Goal: Task Accomplishment & Management: Use online tool/utility

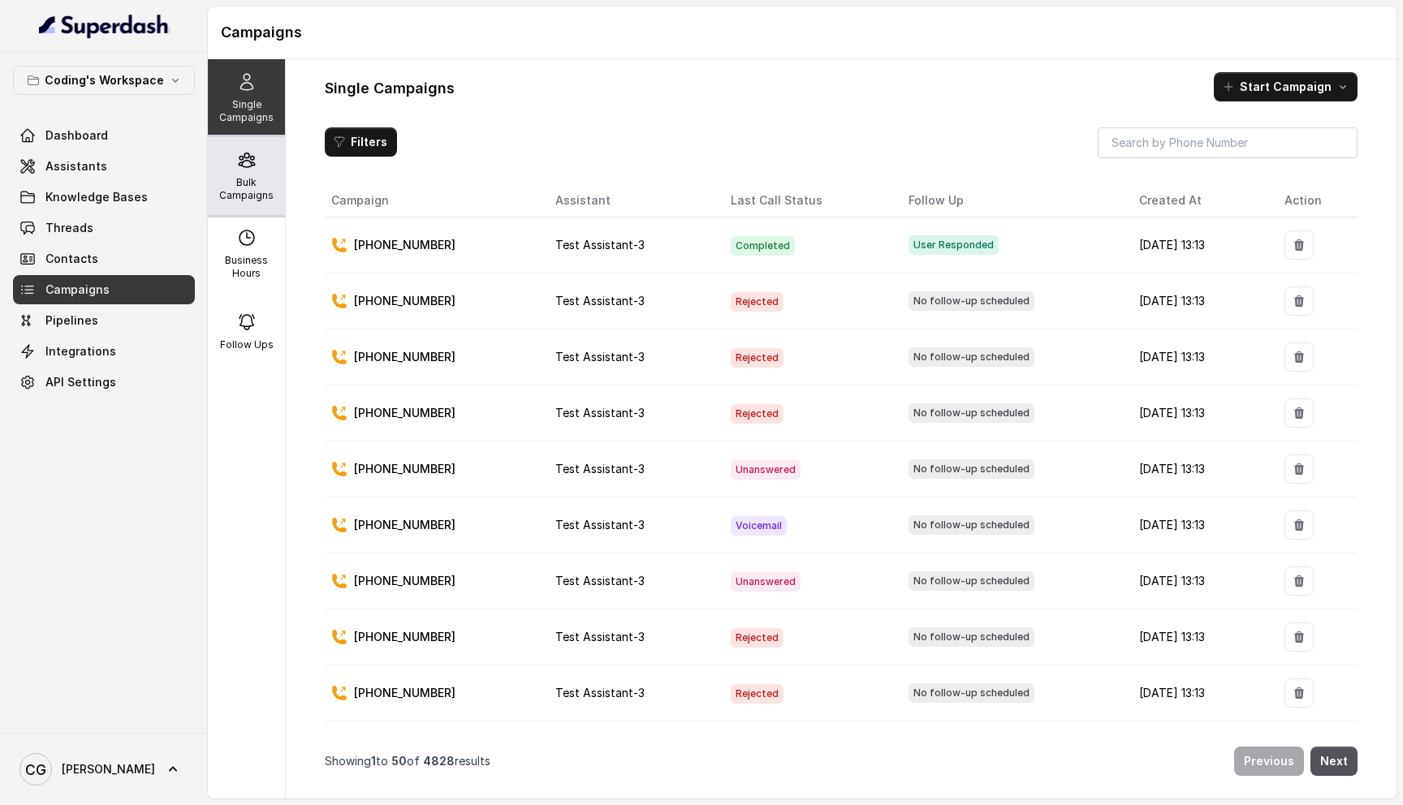
click at [238, 199] on p "Bulk Campaigns" at bounding box center [246, 189] width 64 height 26
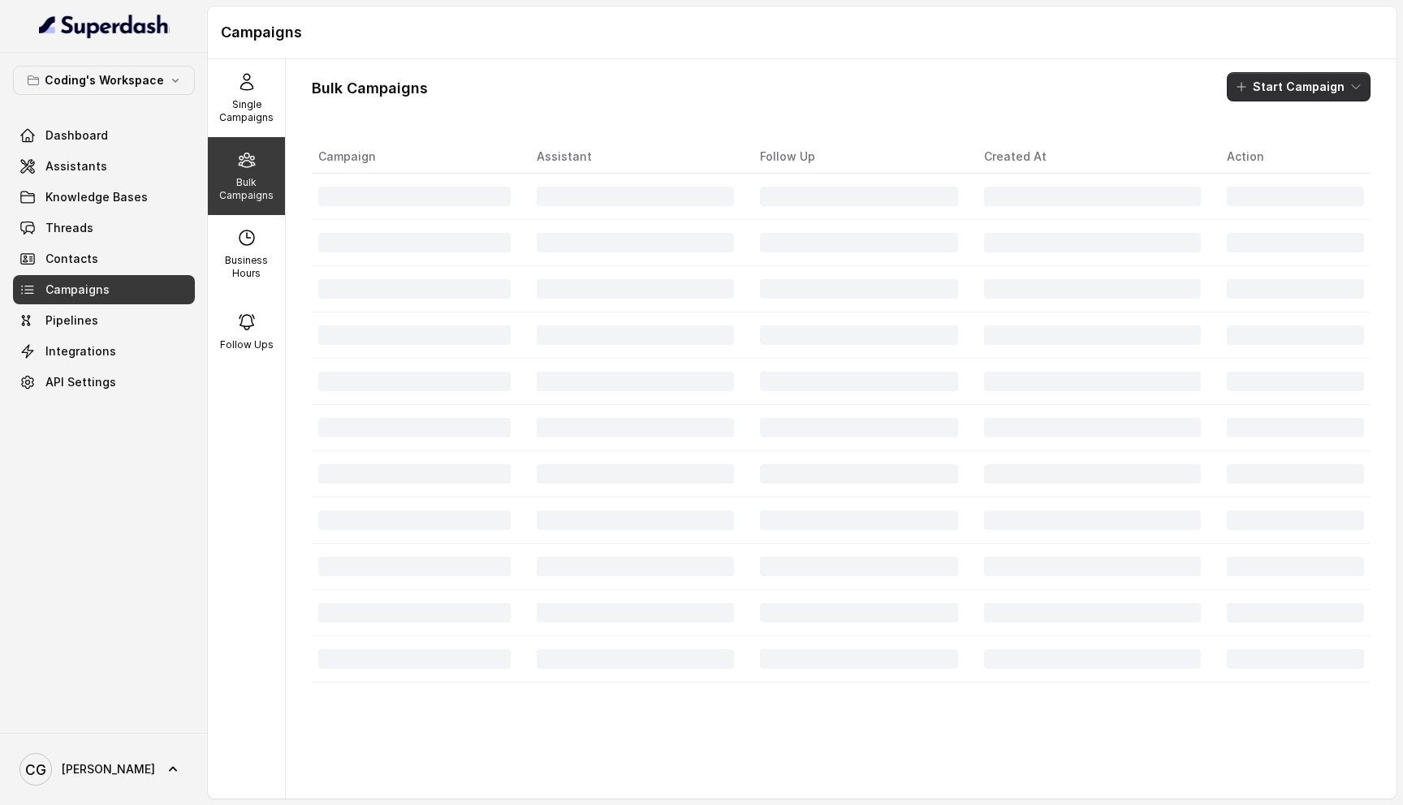
click at [1311, 92] on button "Start Campaign" at bounding box center [1299, 86] width 144 height 29
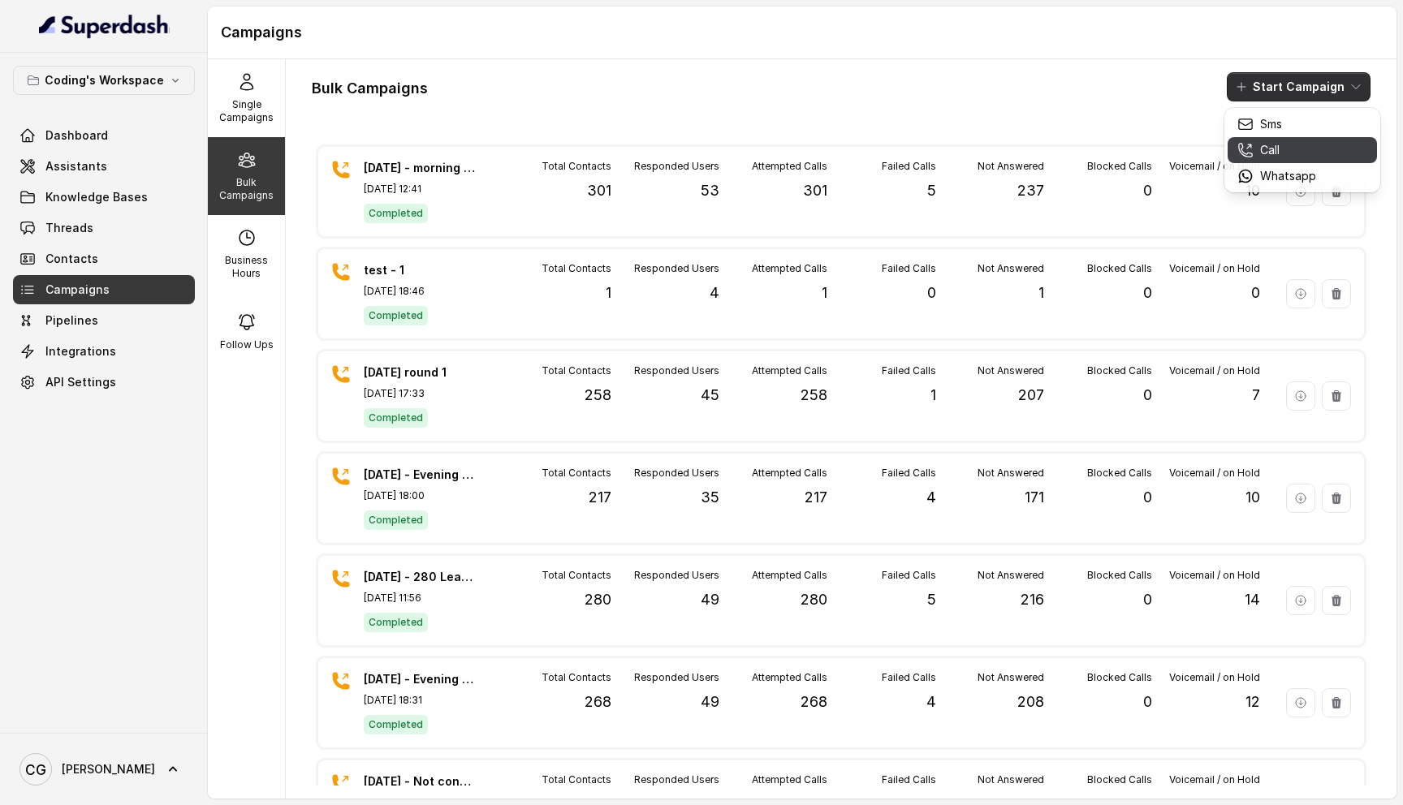
click at [1281, 150] on div "Call" at bounding box center [1276, 150] width 79 height 16
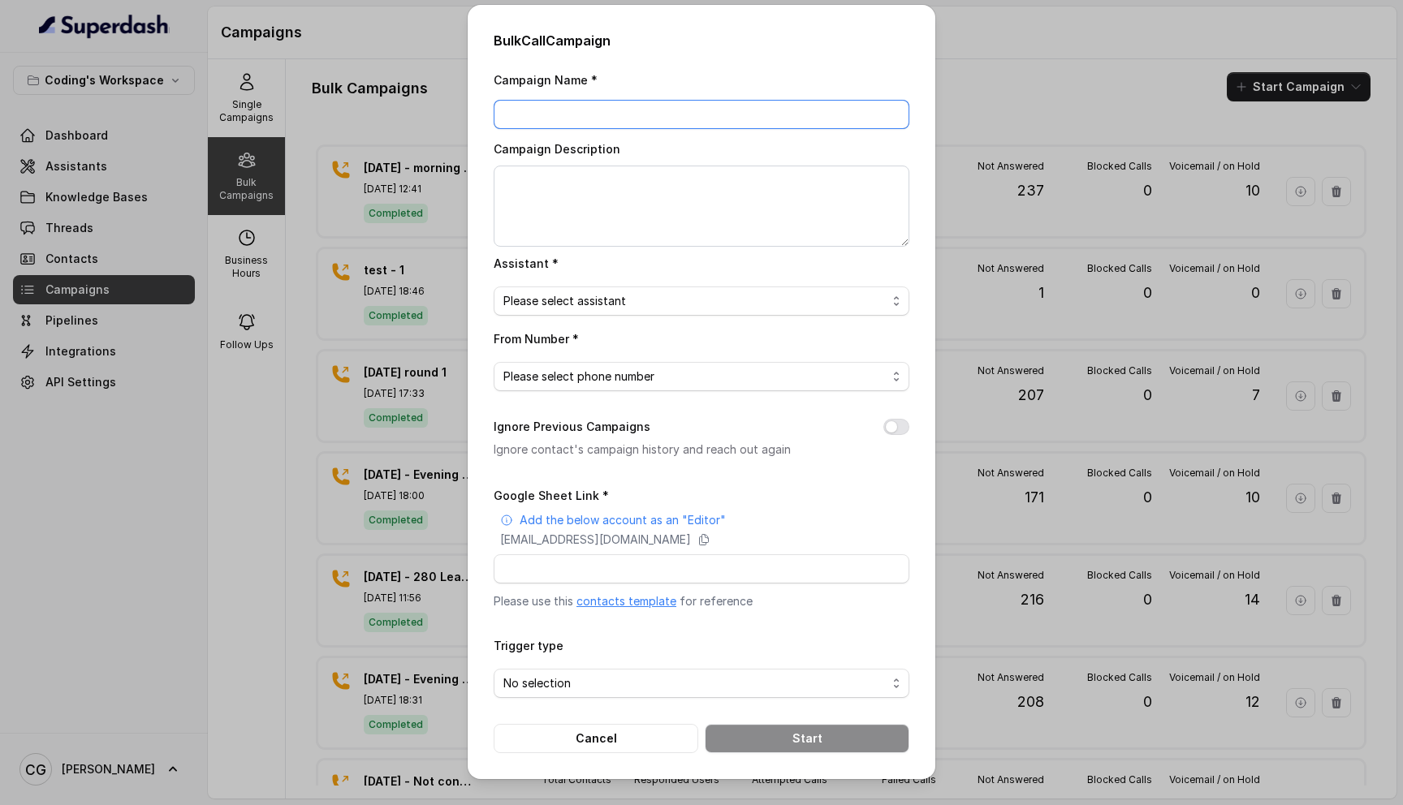
click at [590, 109] on input "Campaign Name *" at bounding box center [702, 114] width 416 height 29
type input "[DATE] - Evening - 226"
click at [645, 181] on textarea "Campaign Description" at bounding box center [702, 206] width 416 height 81
paste textarea "[DATE] - Evening - 226"
type textarea "[DATE] - Evening - 226"
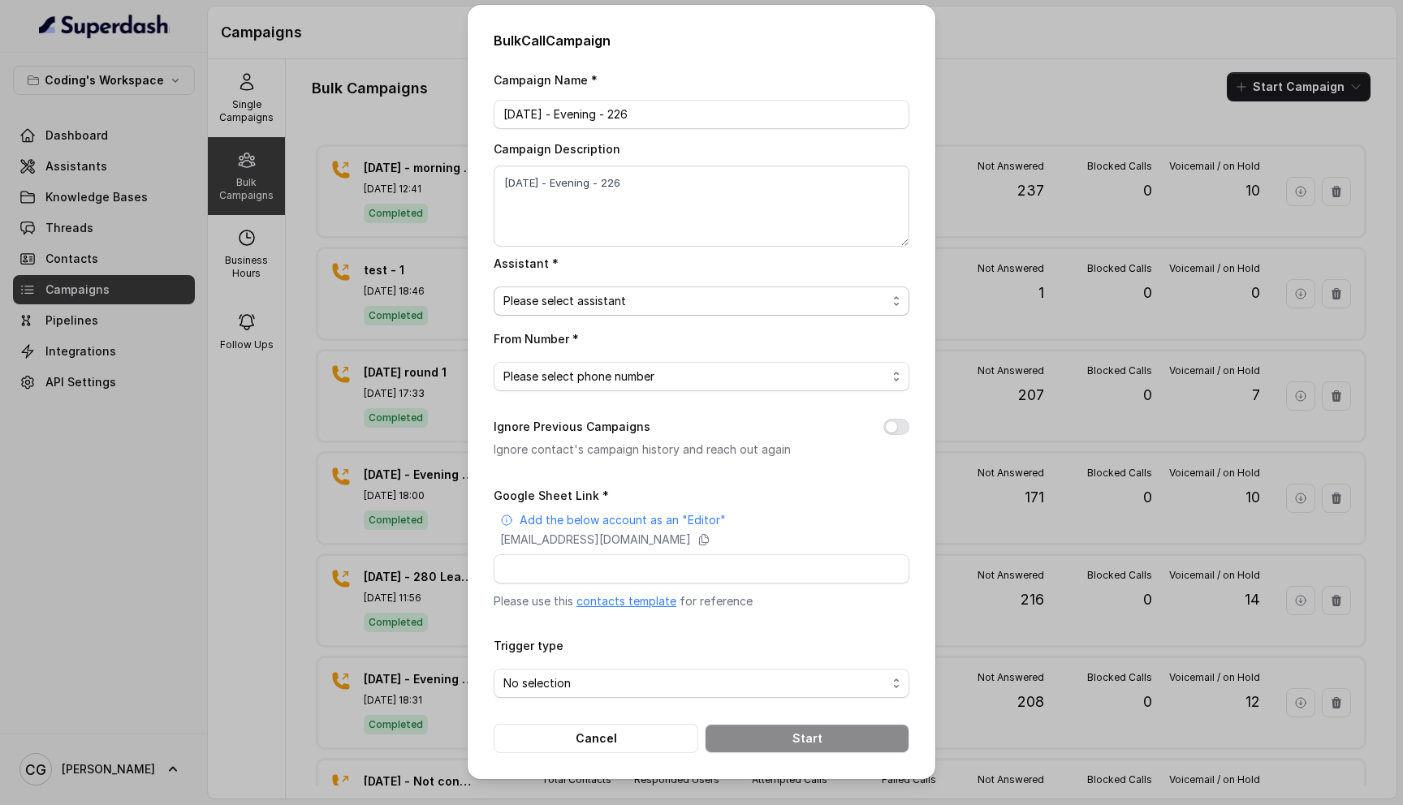
click at [597, 296] on span "Please select assistant" at bounding box center [694, 300] width 383 height 19
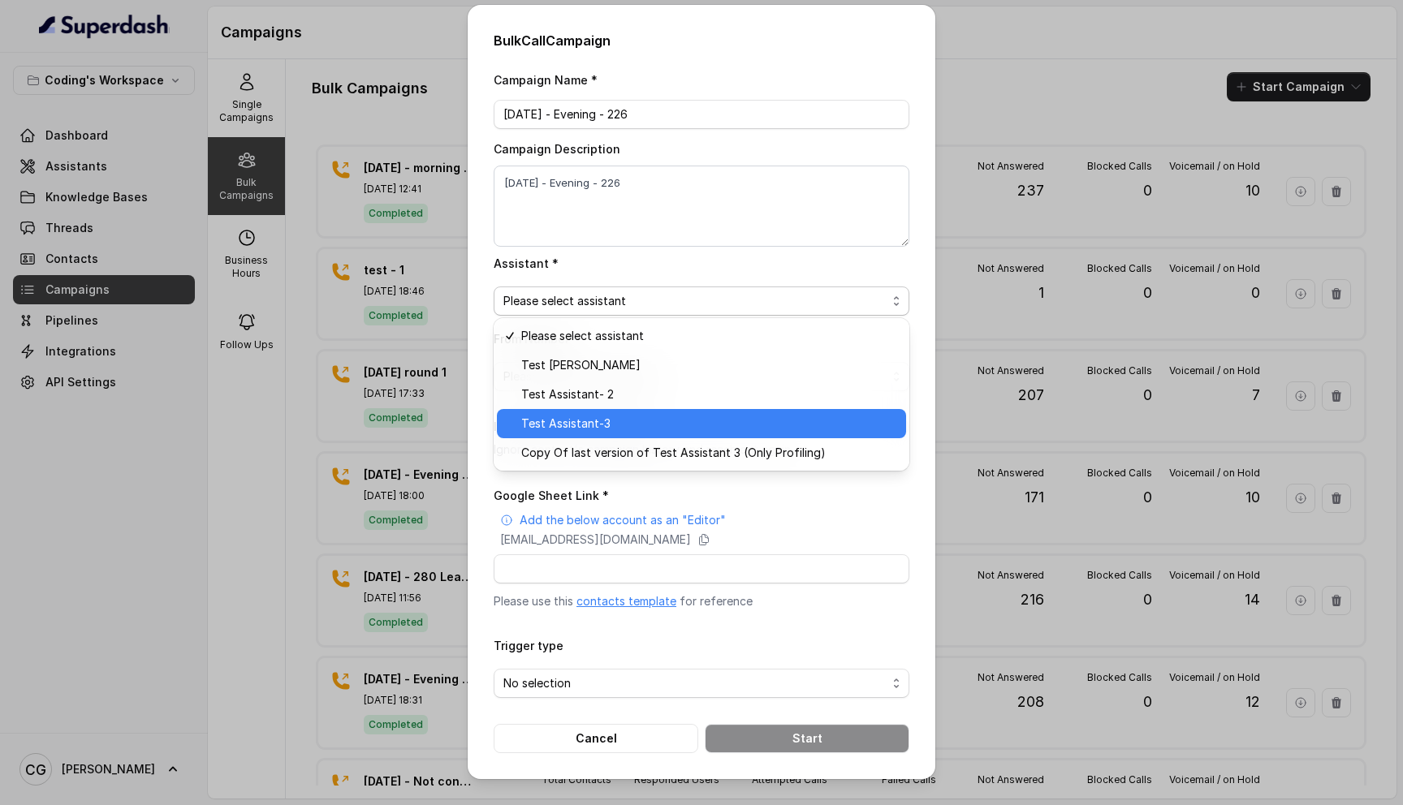
click at [607, 420] on span "Test Assistant-3" at bounding box center [708, 423] width 375 height 19
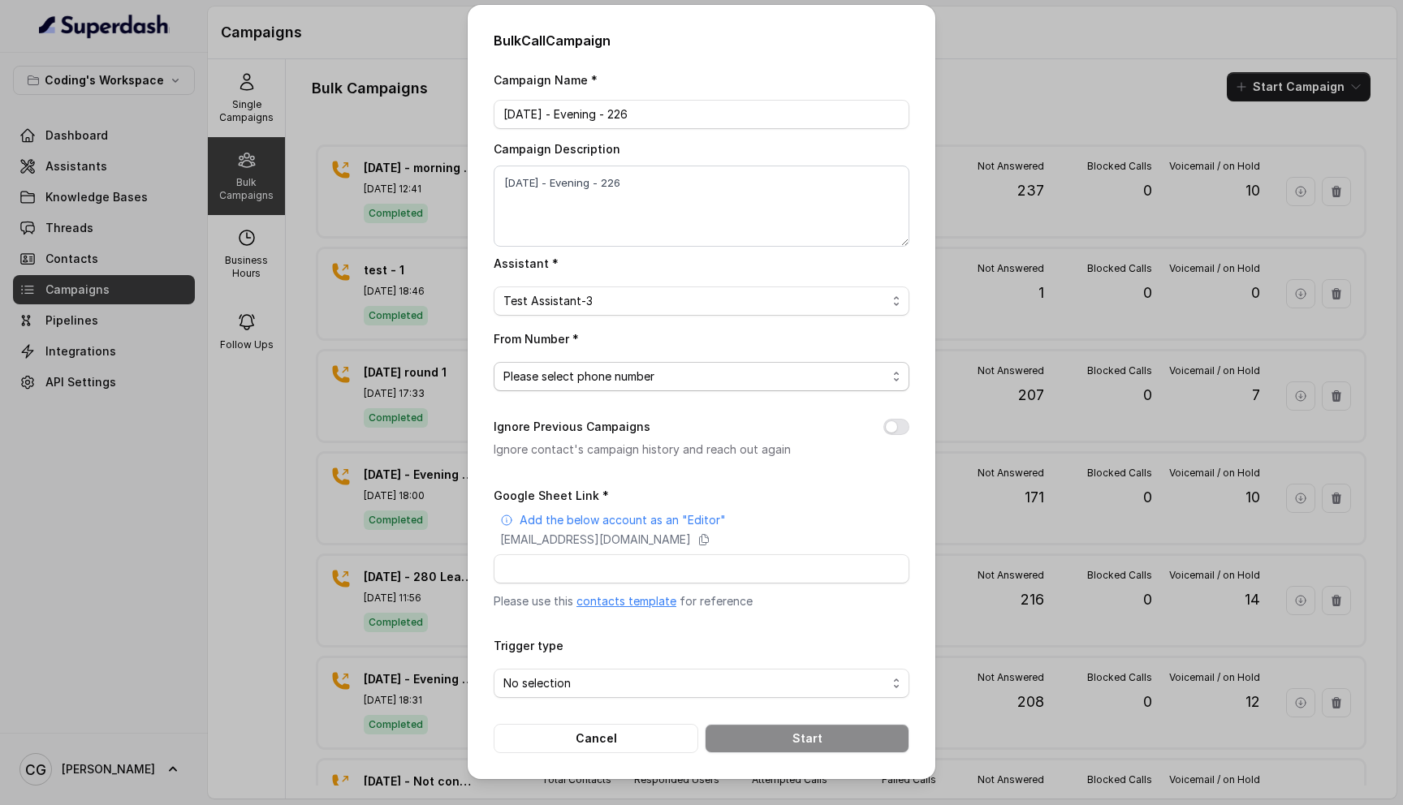
click at [662, 370] on span "Please select phone number" at bounding box center [694, 376] width 383 height 19
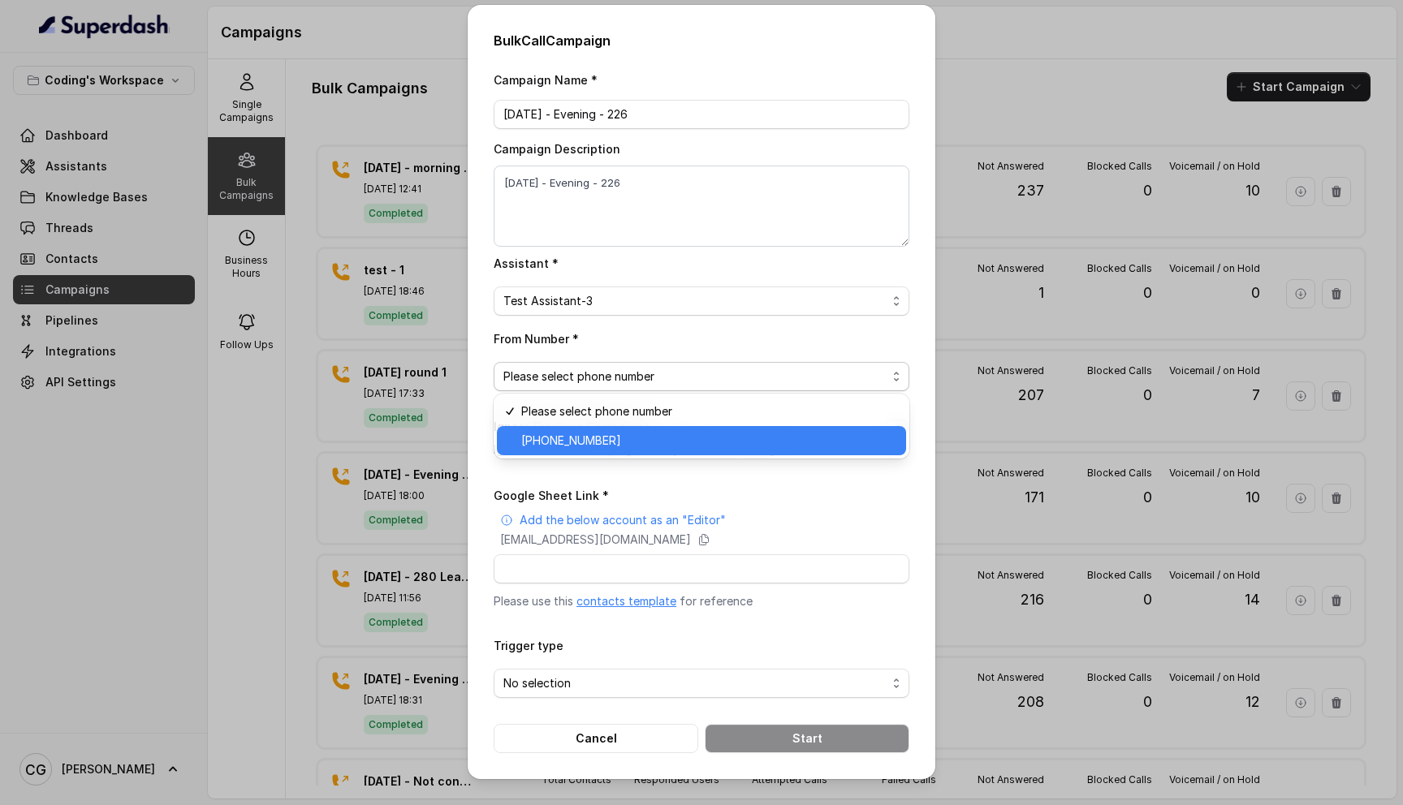
click at [599, 433] on span "[PHONE_NUMBER]" at bounding box center [708, 440] width 375 height 19
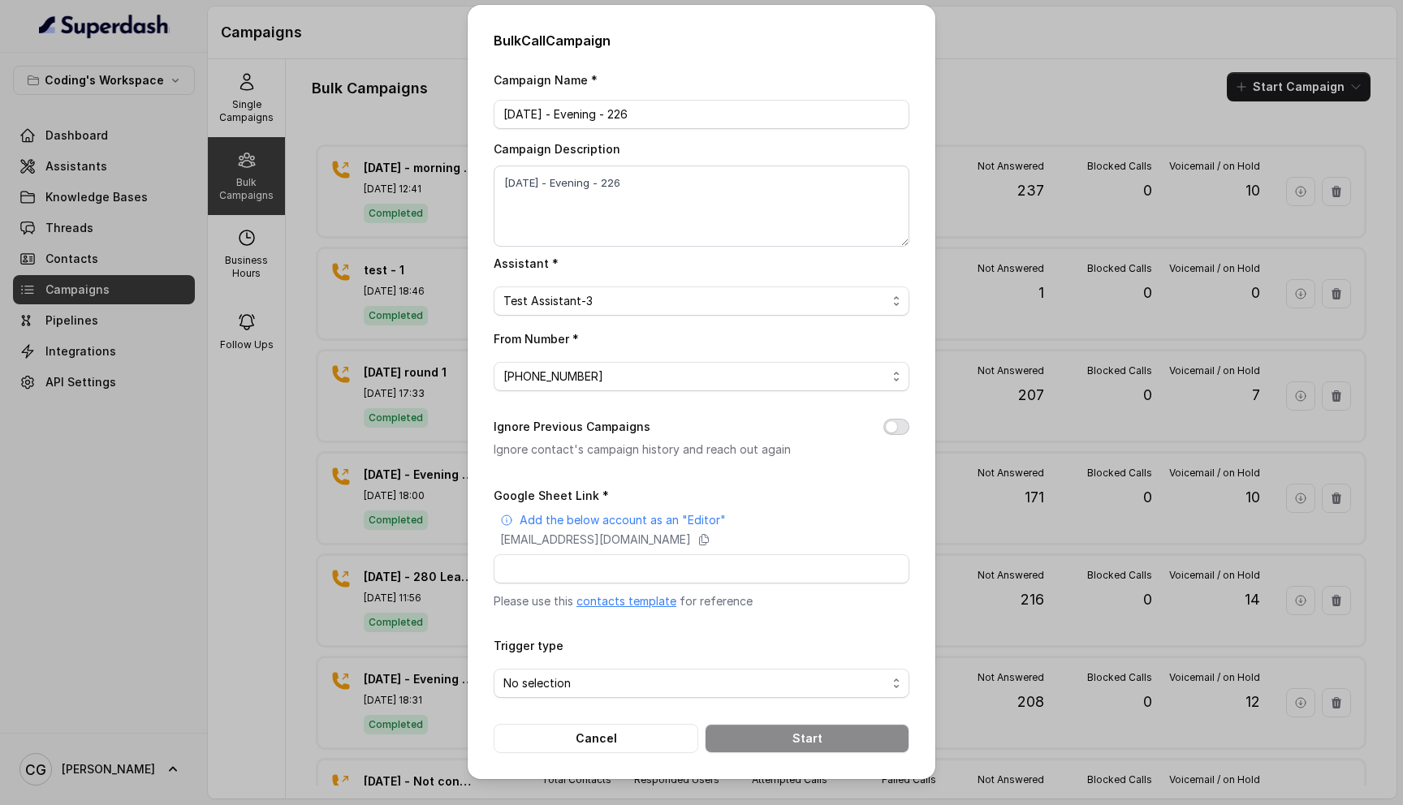
click at [895, 425] on button "Ignore Previous Campaigns" at bounding box center [896, 427] width 26 height 16
click at [531, 681] on span "No selection" at bounding box center [694, 683] width 383 height 19
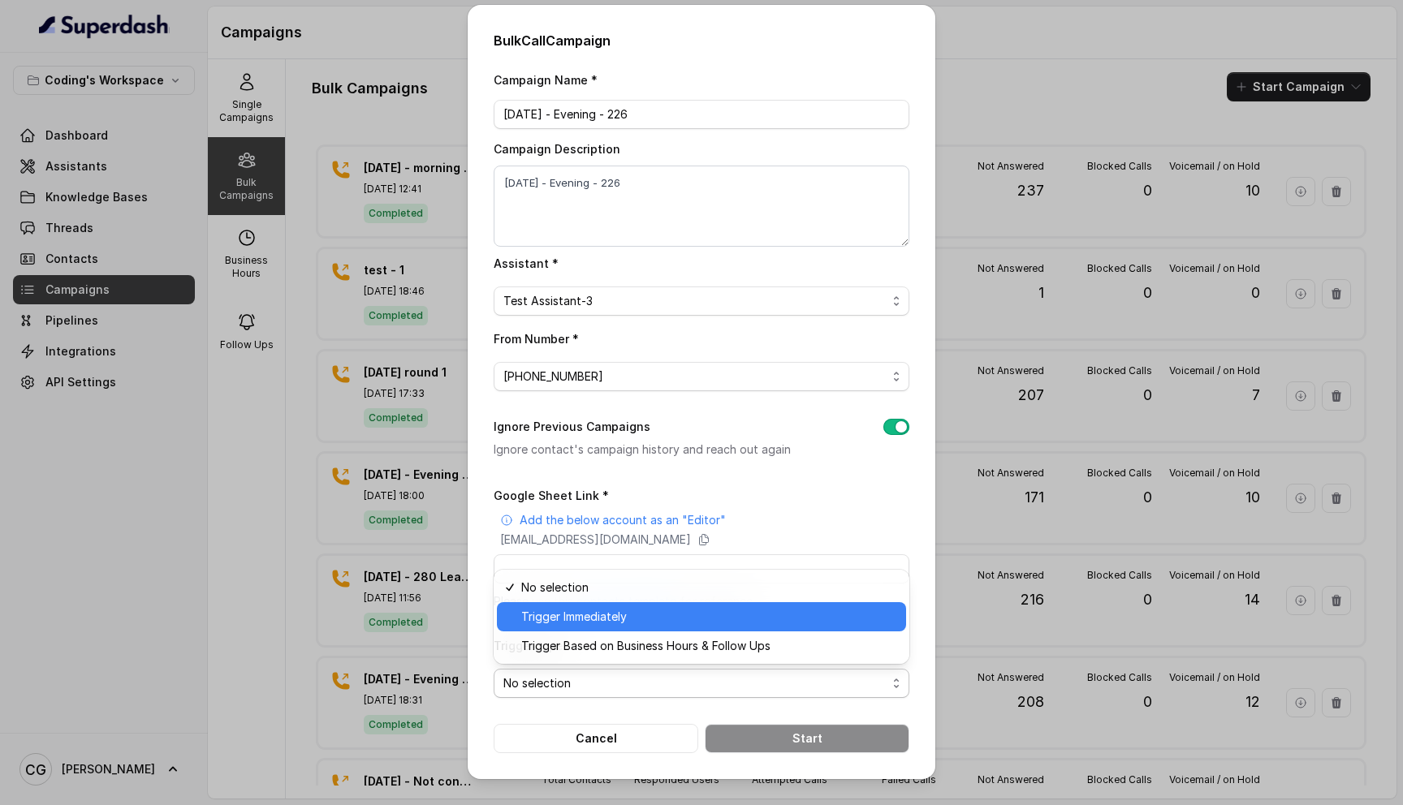
click at [606, 614] on span "Trigger Immediately" at bounding box center [708, 616] width 375 height 19
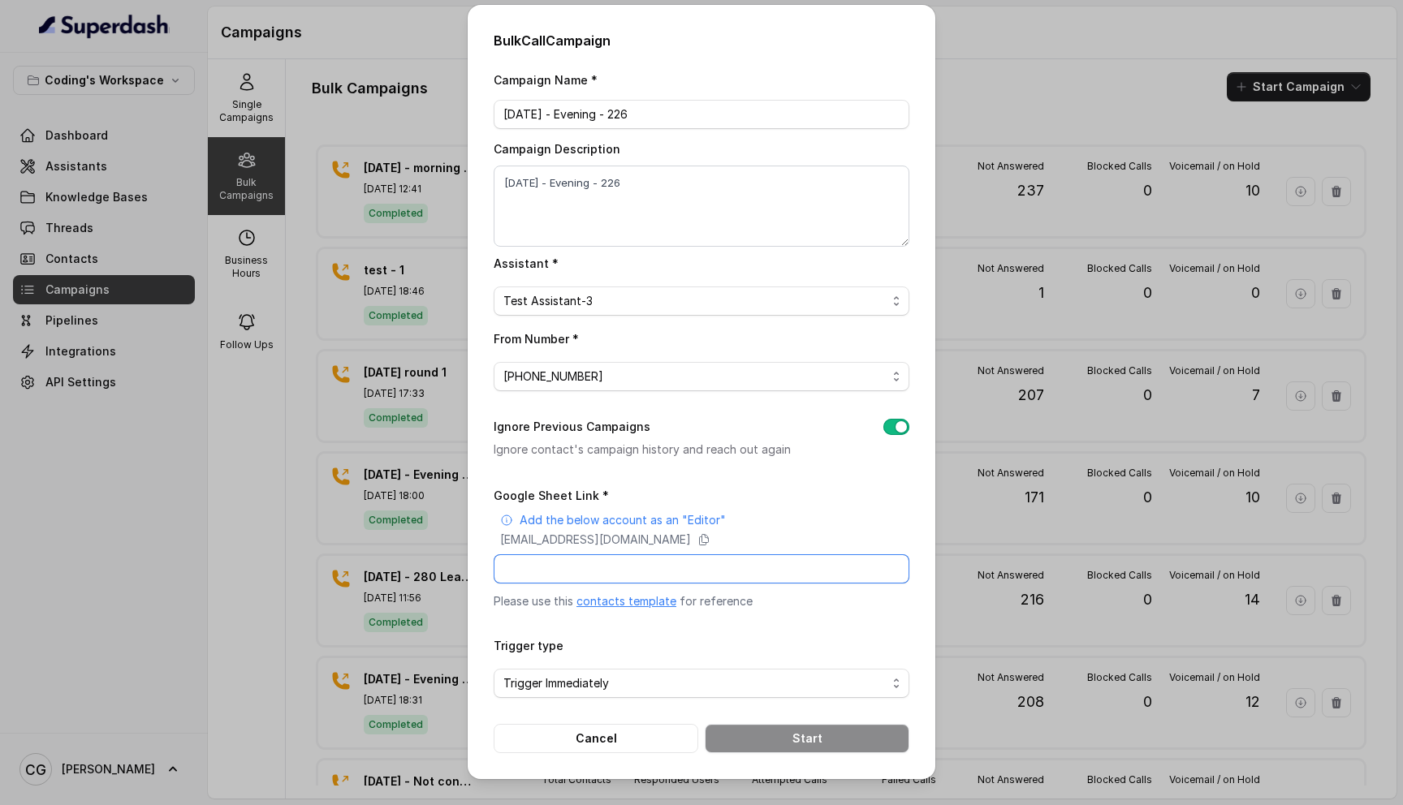
click at [583, 563] on input "Google Sheet Link *" at bounding box center [702, 568] width 416 height 29
paste input "[URL][DOMAIN_NAME]"
type input "[URL][DOMAIN_NAME]"
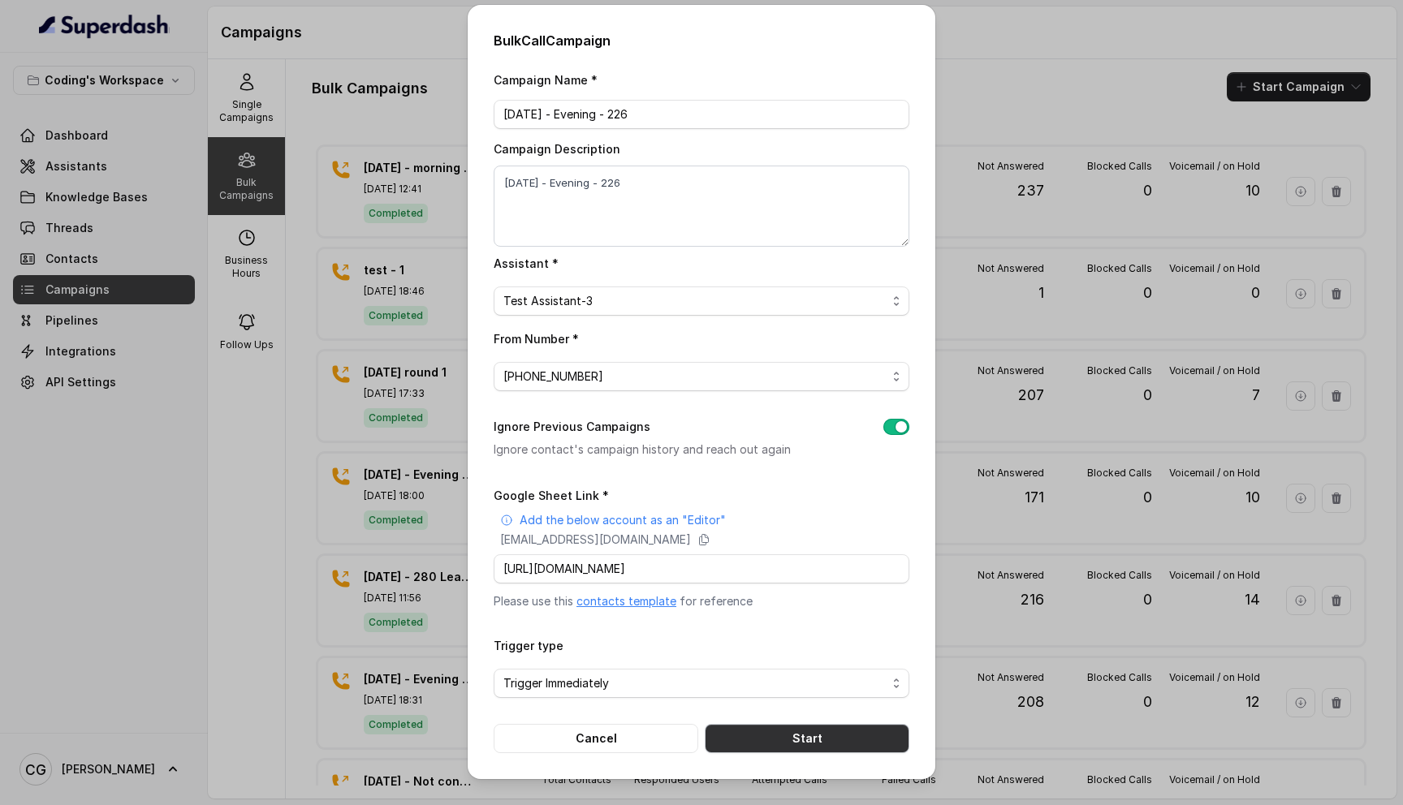
click at [808, 739] on button "Start" at bounding box center [807, 738] width 205 height 29
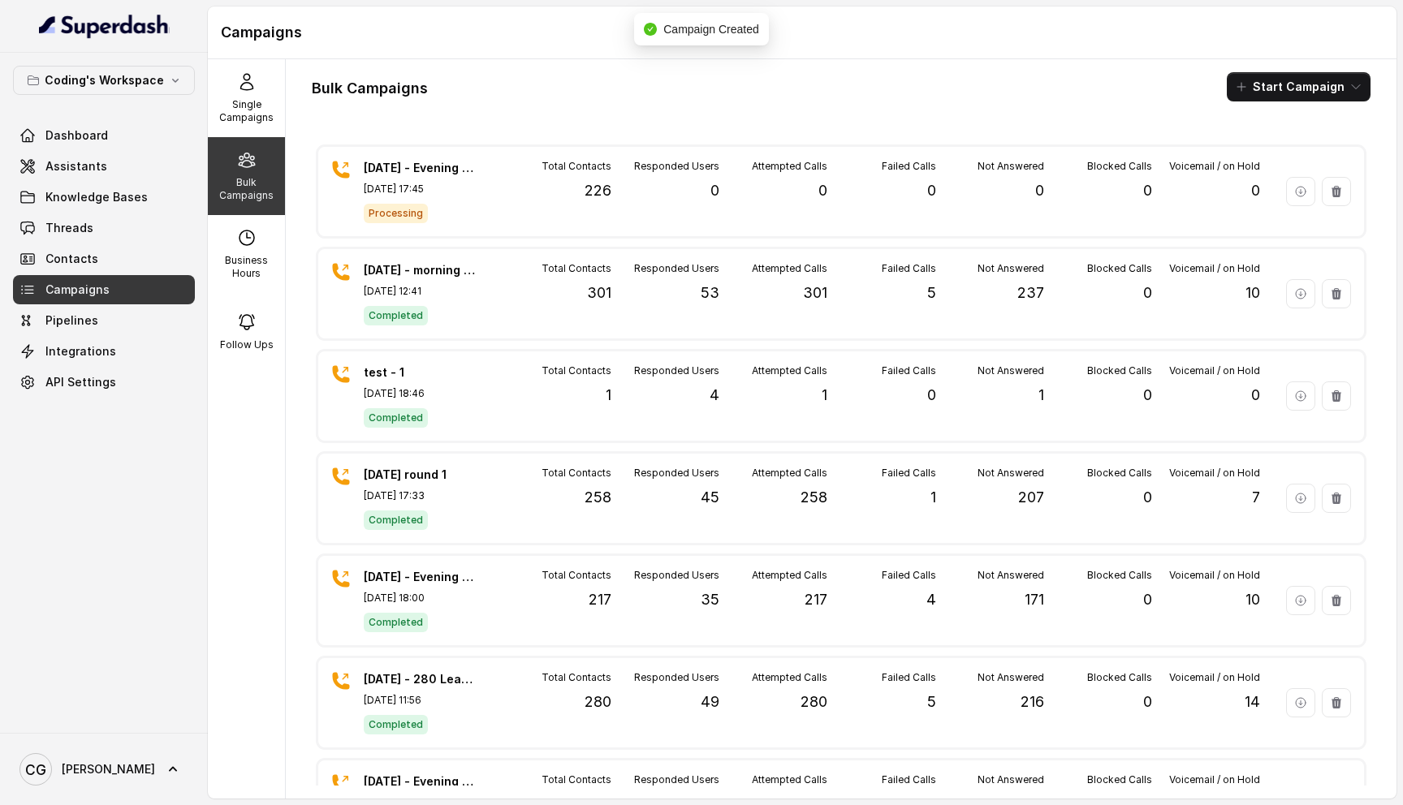
click at [1395, 408] on div "Bulk Campaigns Start Campaign [DATE] - Evening - 226 [DATE] 17:45 Processing To…" at bounding box center [841, 429] width 1110 height 740
